Goal: Task Accomplishment & Management: Use online tool/utility

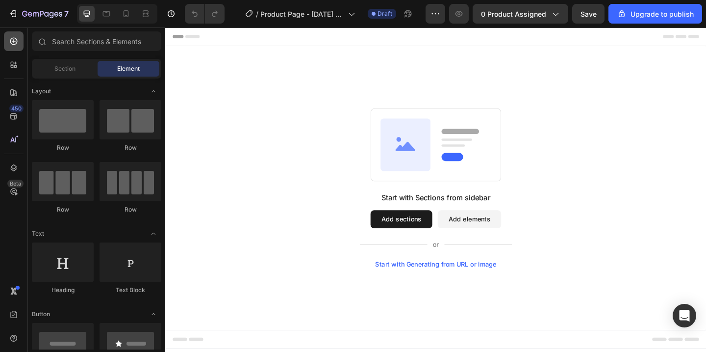
click at [17, 39] on icon at bounding box center [14, 41] width 10 height 10
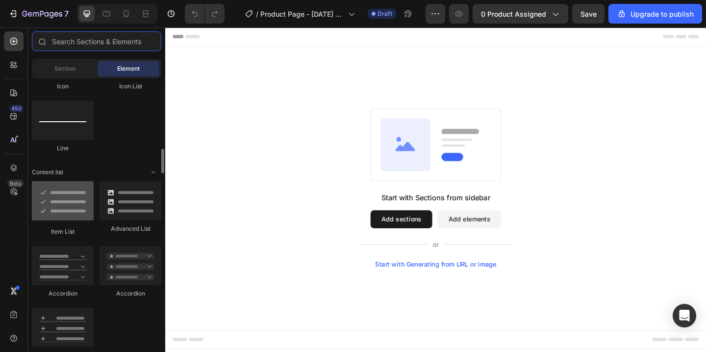
scroll to position [699, 0]
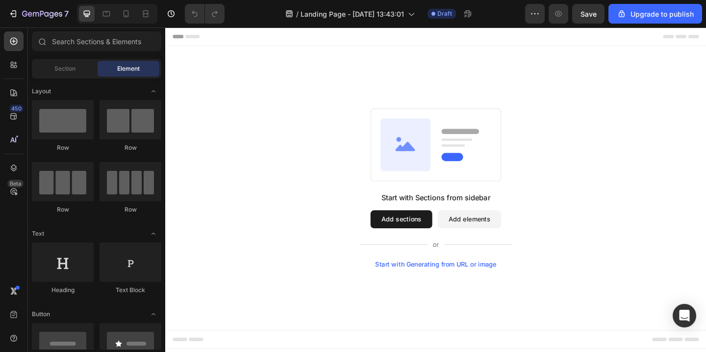
click at [547, 8] on div "Preview Save Upgrade to publish" at bounding box center [613, 14] width 177 height 20
click at [545, 8] on button "button" at bounding box center [535, 14] width 20 height 20
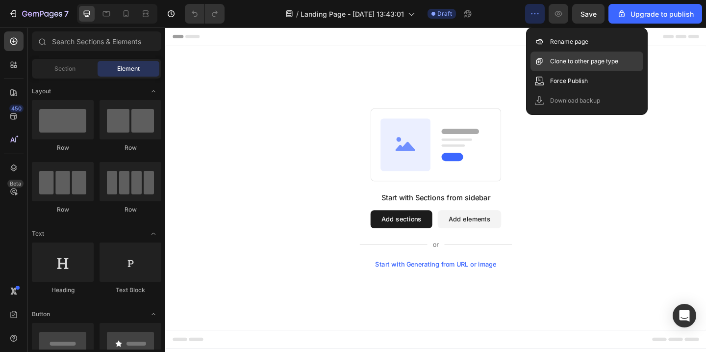
click at [562, 64] on p "Clone to other page type" at bounding box center [584, 61] width 68 height 10
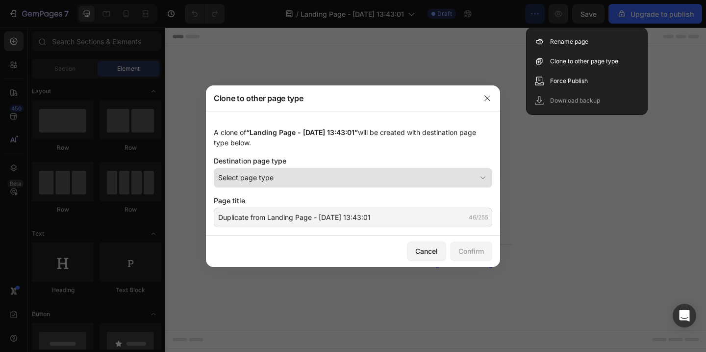
click at [334, 177] on div "Select page type" at bounding box center [347, 177] width 258 height 10
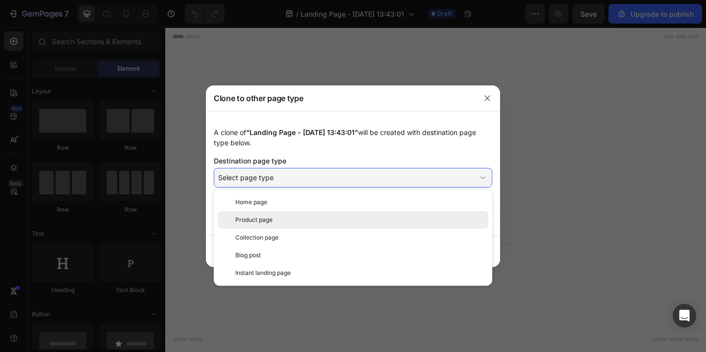
click at [324, 221] on div "Product page" at bounding box center [359, 219] width 249 height 9
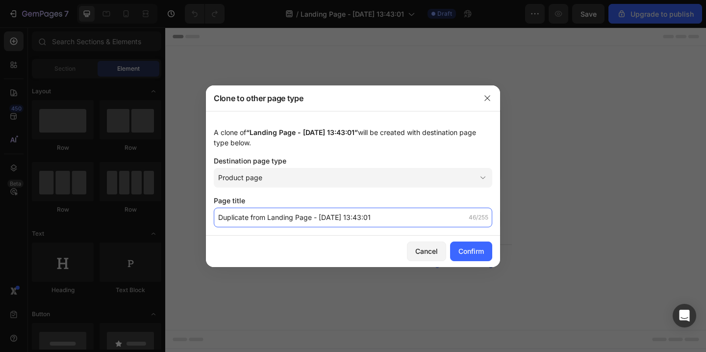
click at [343, 216] on input "Duplicate from Landing Page - Aug 27, 13:43:01" at bounding box center [353, 217] width 279 height 20
paste input "https://north511.com/es/products/the-indestructible-smartwatch?utm_medium=paid&…"
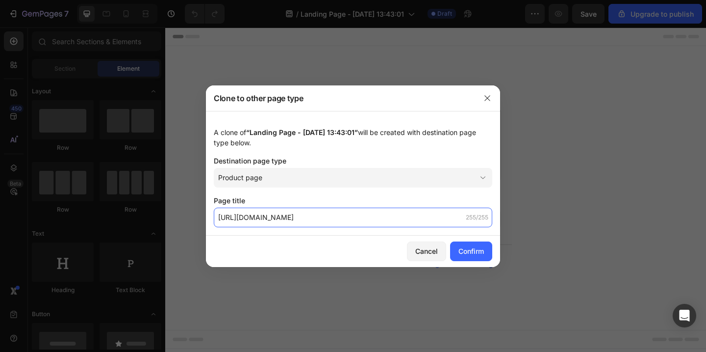
click at [369, 221] on input "https://north511.com/es/products/the-indestructible-smartwatch?utm_medium=paid&…" at bounding box center [353, 217] width 279 height 20
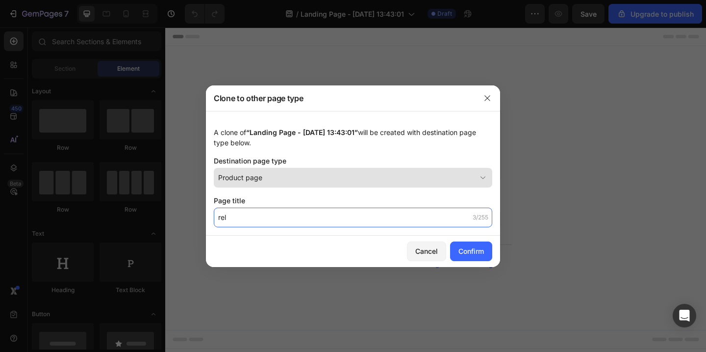
type input "rel"
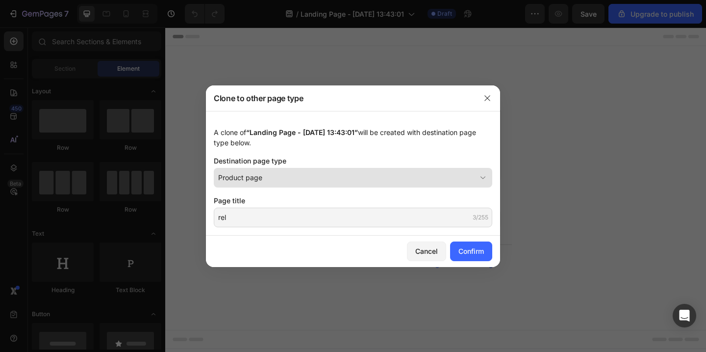
click at [453, 182] on div "Product page" at bounding box center [347, 177] width 258 height 10
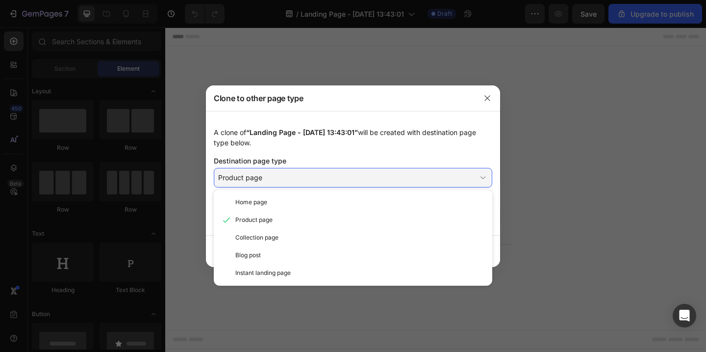
click at [451, 145] on div "A clone of “Landing Page - Aug 27, 13:43:01” will be created with destination p…" at bounding box center [353, 137] width 279 height 21
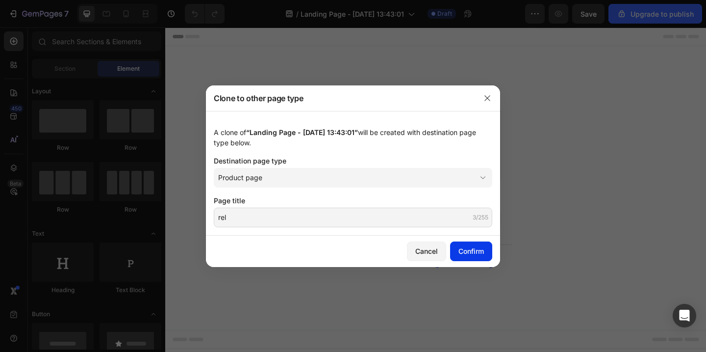
click at [468, 251] on div "Confirm" at bounding box center [472, 251] width 26 height 10
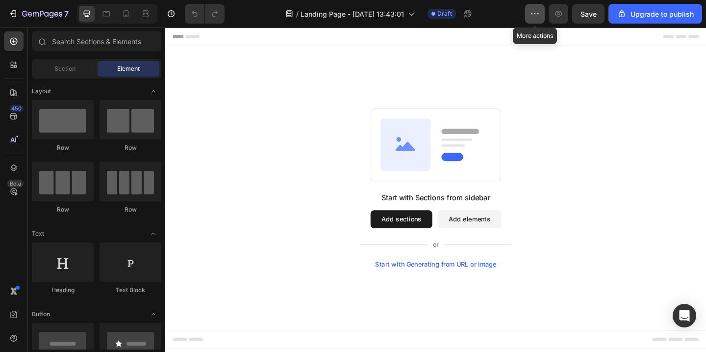
click at [537, 12] on icon "button" at bounding box center [535, 14] width 10 height 10
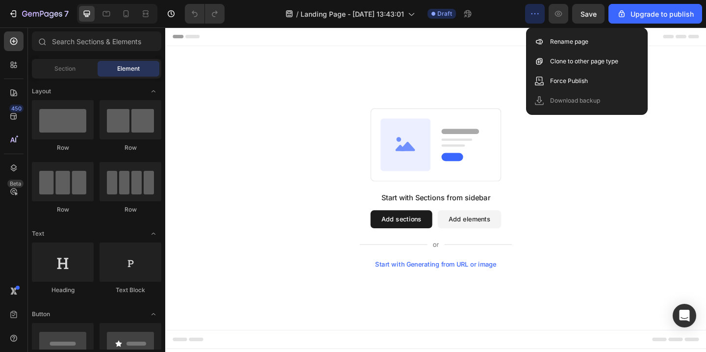
click at [536, 11] on icon "button" at bounding box center [535, 14] width 10 height 10
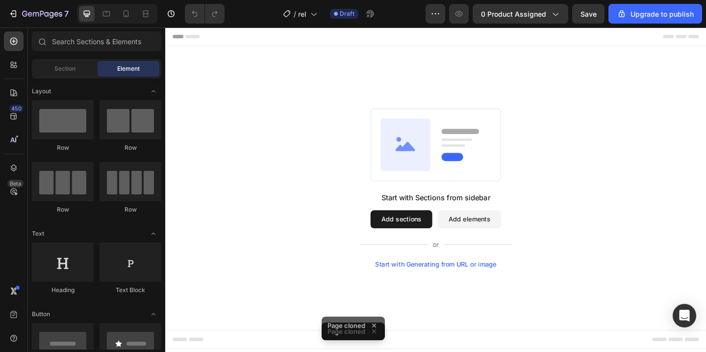
click at [443, 284] on div "Start with Generating from URL or image" at bounding box center [460, 285] width 132 height 8
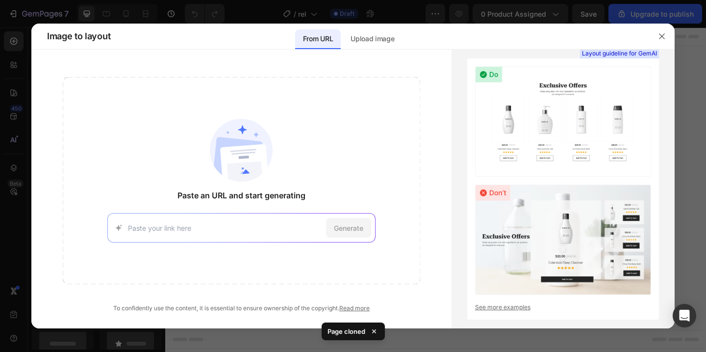
click at [268, 226] on input at bounding box center [225, 228] width 194 height 10
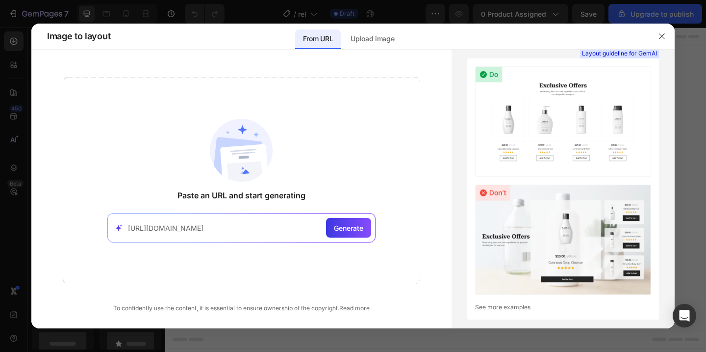
scroll to position [0, 1486]
type input "https://north511.com/es/products/the-indestructible-smartwatch?utm_medium=paid&…"
click at [356, 228] on span "Generate" at bounding box center [348, 228] width 29 height 10
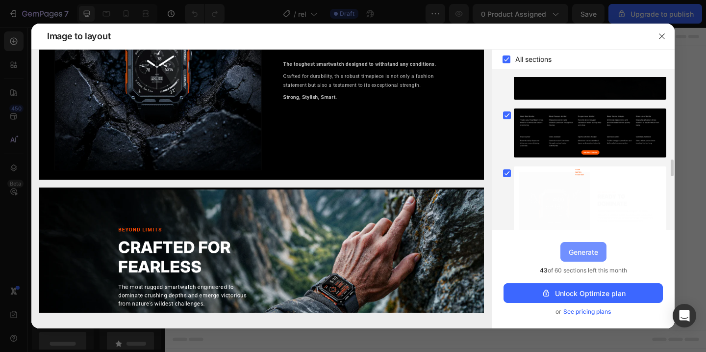
click at [586, 256] on div "Generate" at bounding box center [583, 252] width 29 height 10
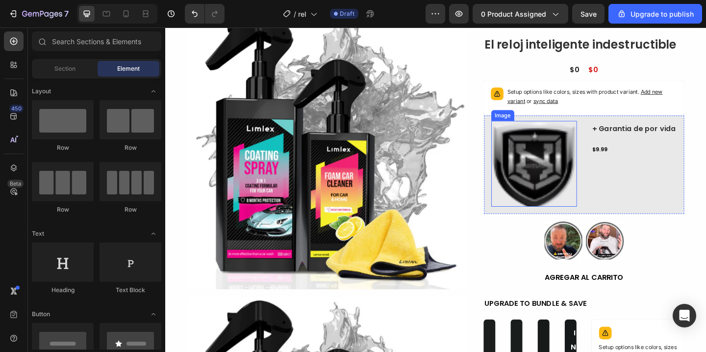
scroll to position [340, 0]
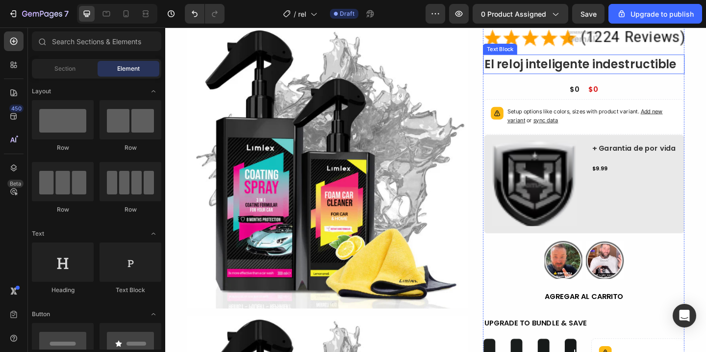
click at [629, 63] on div "El reloj inteligente indestructible" at bounding box center [620, 67] width 219 height 21
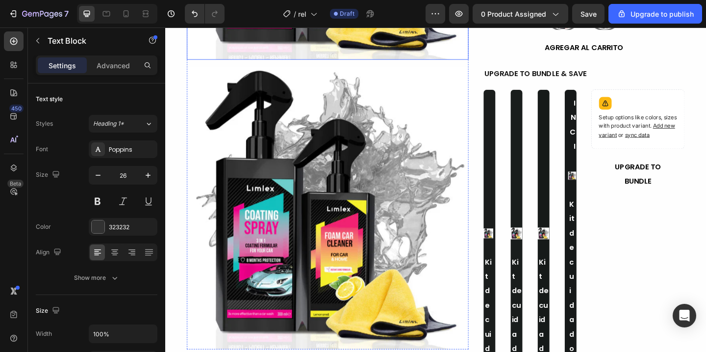
scroll to position [611, 0]
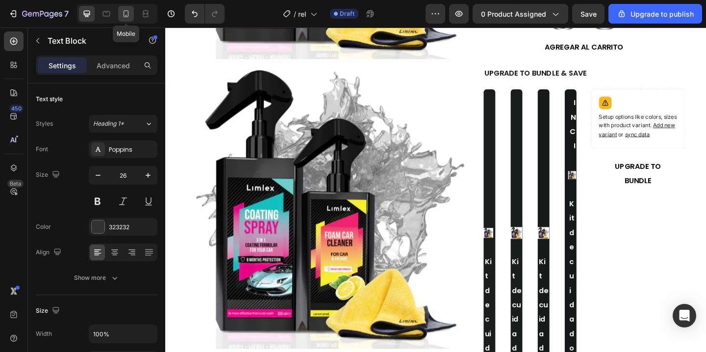
click at [123, 13] on icon at bounding box center [126, 14] width 10 height 10
type input "21"
